Goal: Find specific page/section: Find specific page/section

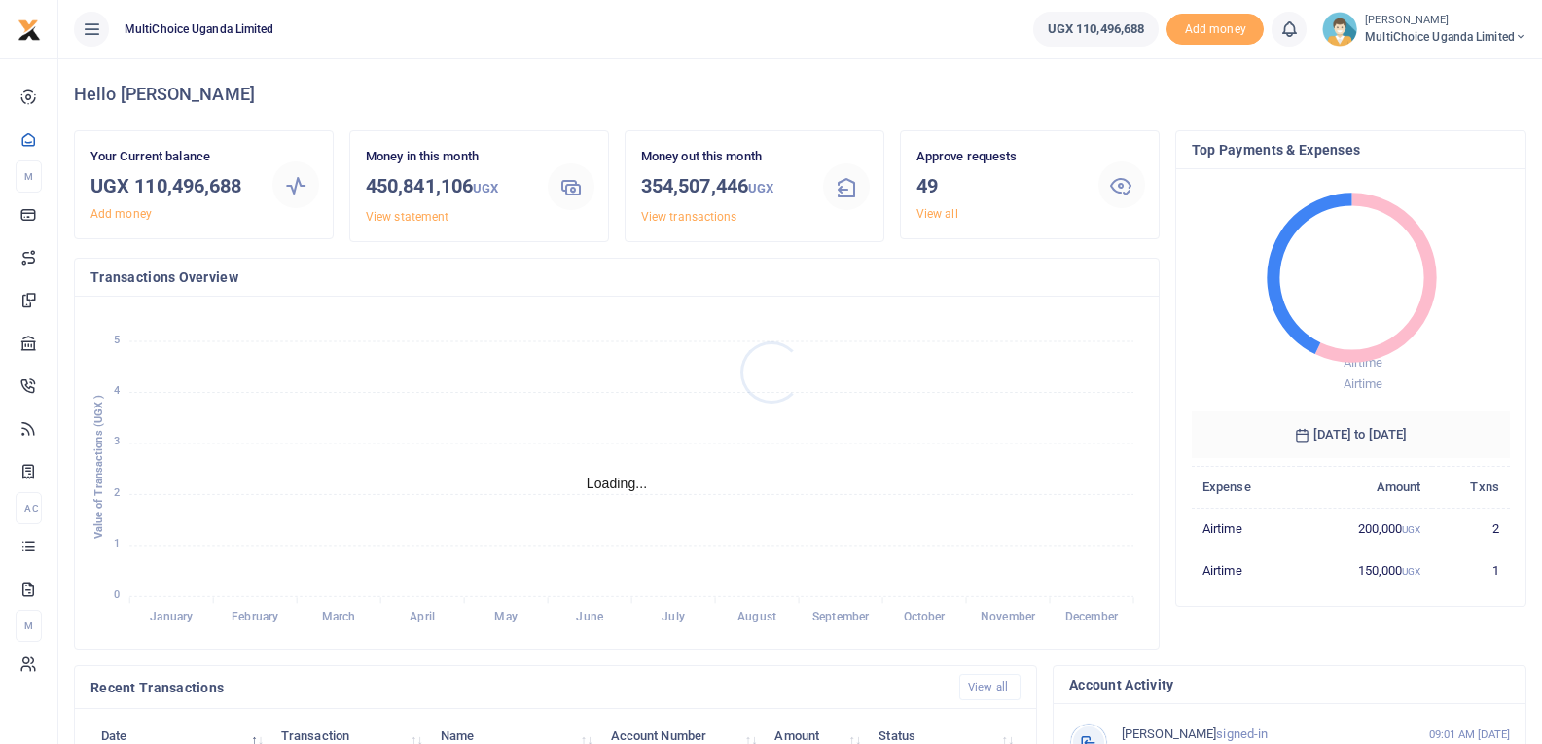
scroll to position [259, 304]
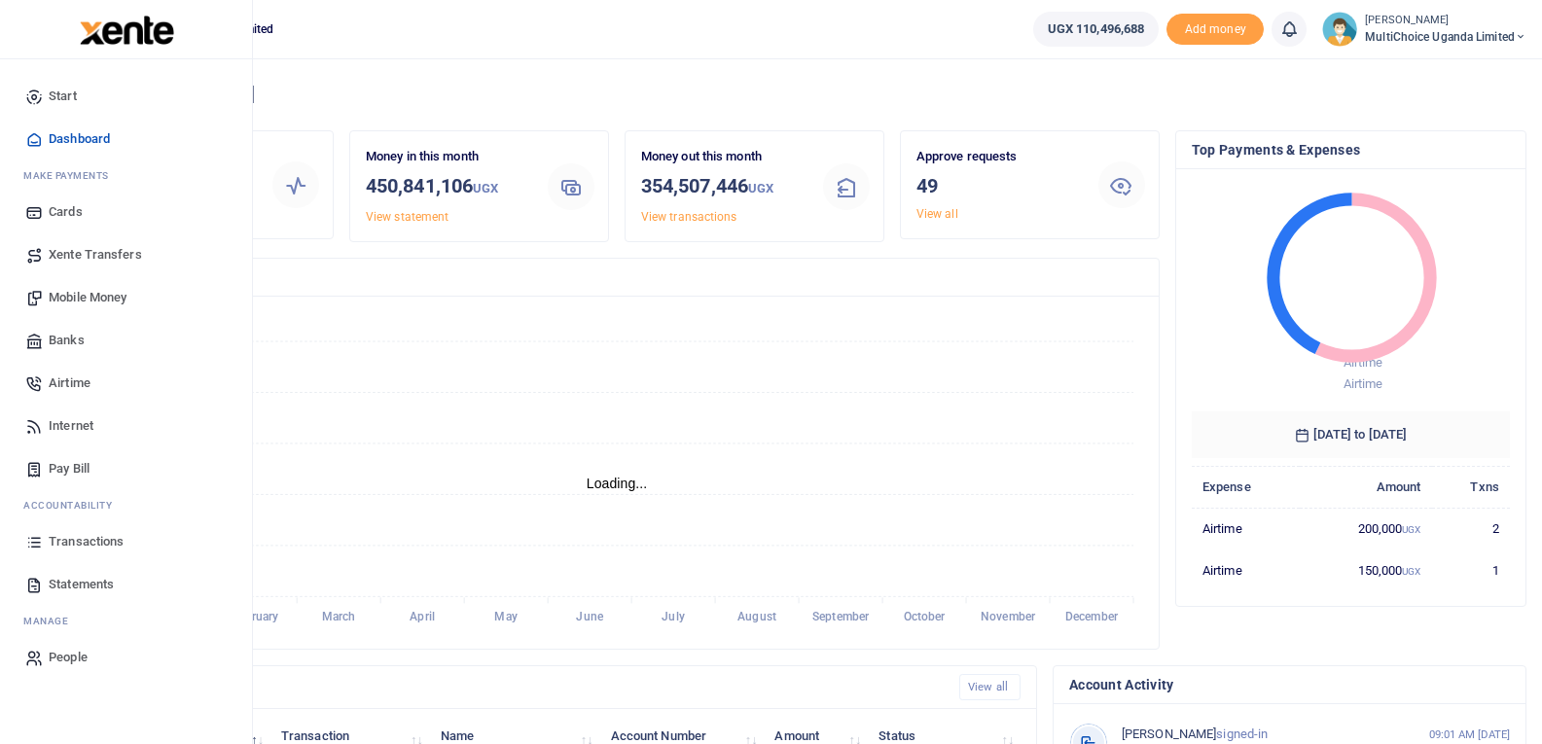
click at [54, 533] on span "Transactions" at bounding box center [86, 541] width 75 height 19
